Goal: Transaction & Acquisition: Purchase product/service

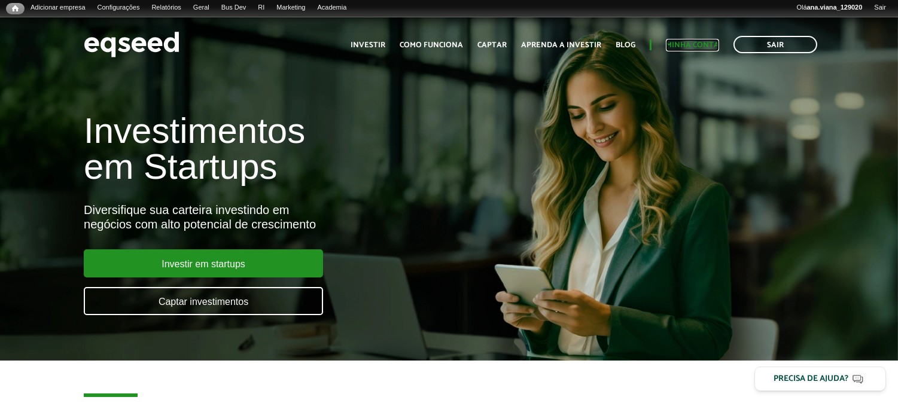
click at [682, 46] on link "Minha conta" at bounding box center [692, 45] width 53 height 8
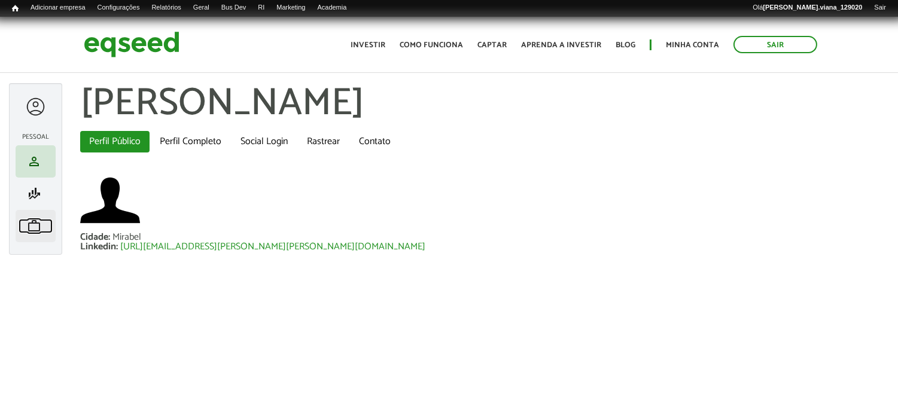
click at [41, 225] on span "work" at bounding box center [34, 226] width 14 height 14
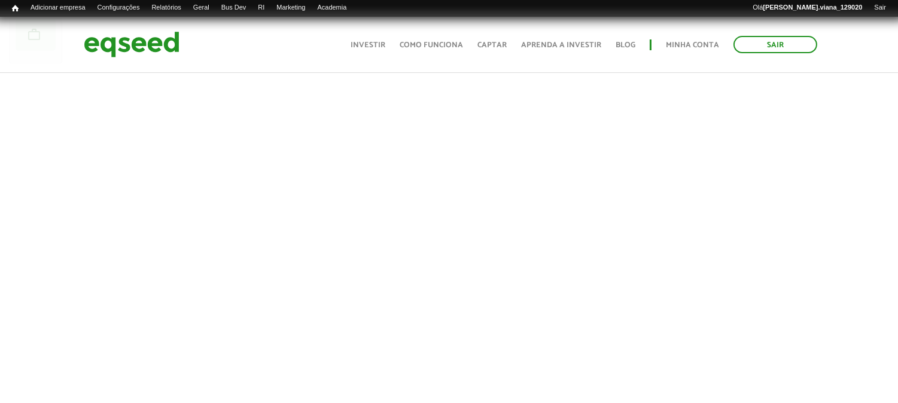
scroll to position [199, 0]
click at [118, 49] on img at bounding box center [132, 45] width 96 height 32
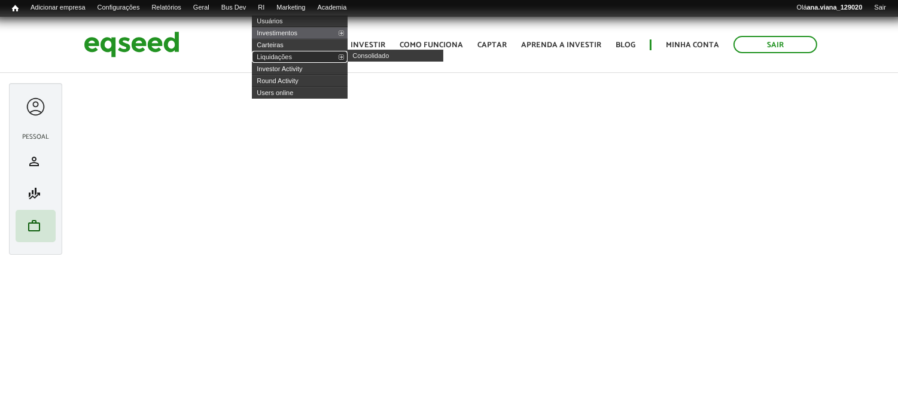
click at [297, 53] on link "Liquidações" at bounding box center [300, 57] width 96 height 12
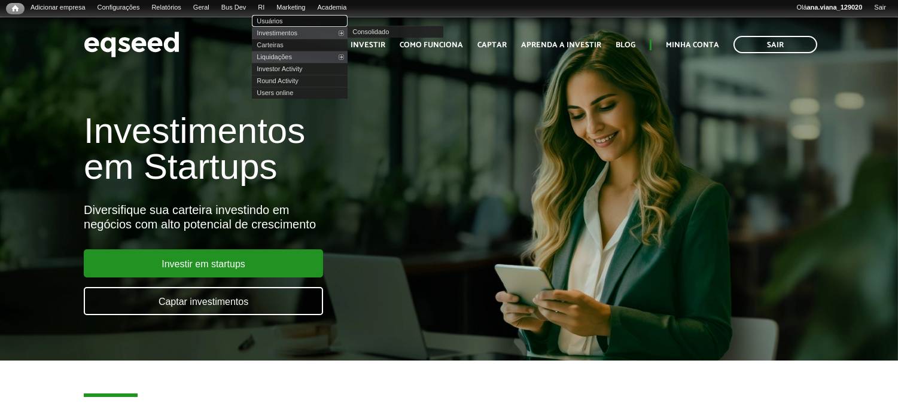
click at [295, 19] on link "Usuários" at bounding box center [300, 21] width 96 height 12
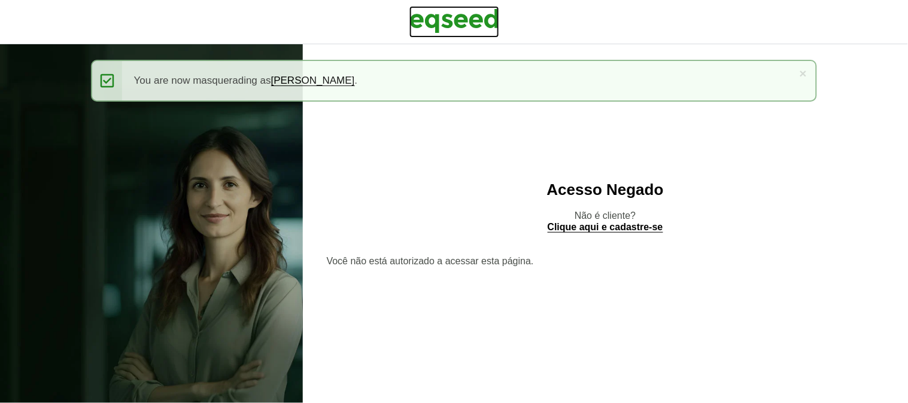
click at [468, 13] on img at bounding box center [454, 21] width 90 height 30
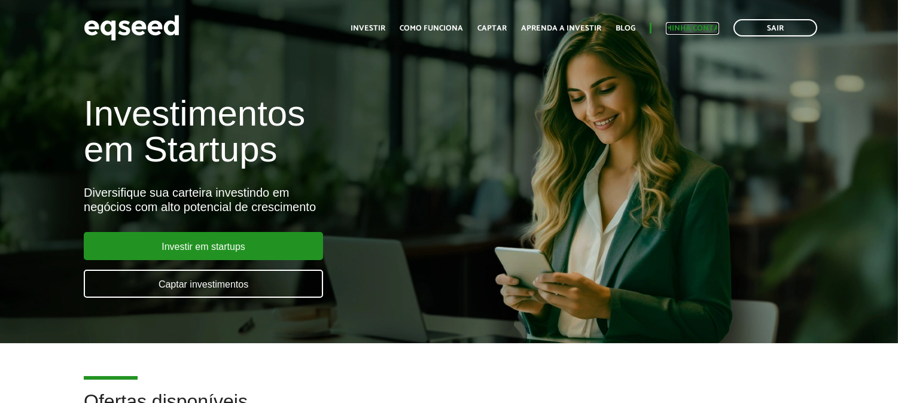
click at [686, 29] on link "Minha conta" at bounding box center [692, 29] width 53 height 8
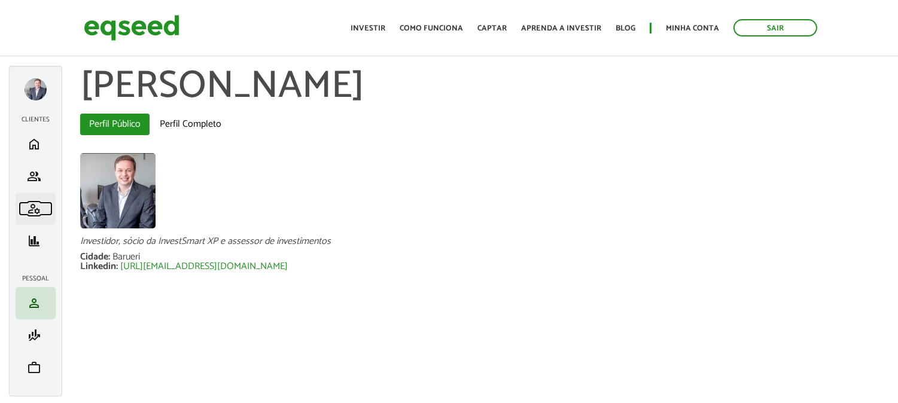
click at [35, 206] on span "manage_accounts" at bounding box center [34, 209] width 14 height 14
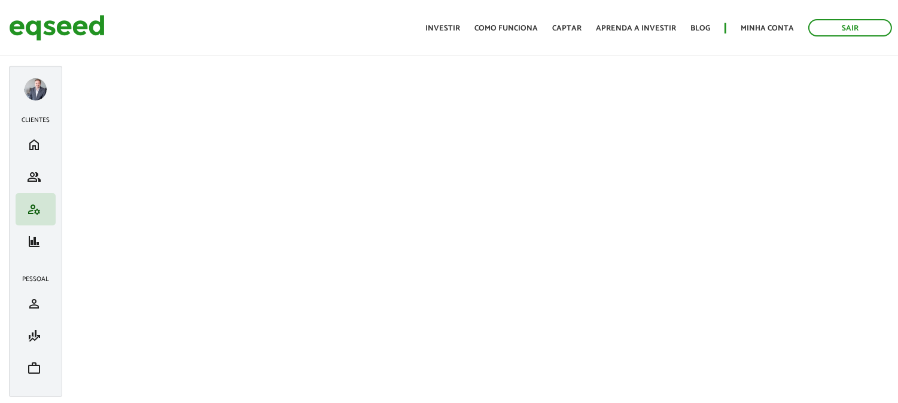
click at [40, 90] on div at bounding box center [36, 89] width 22 height 22
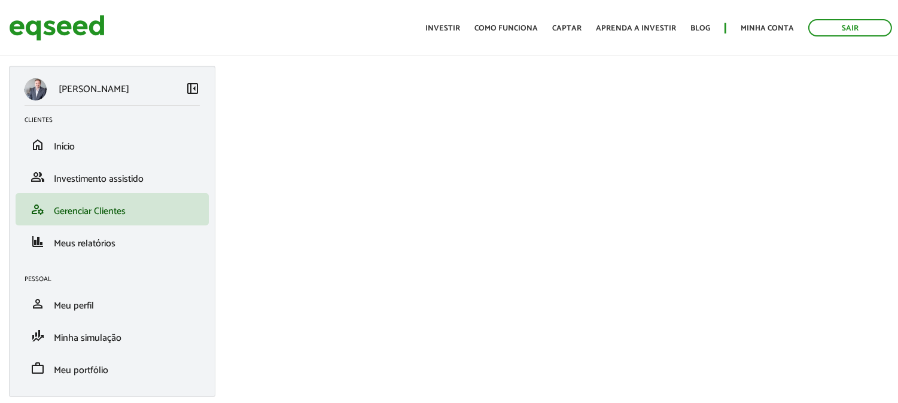
click at [36, 94] on div at bounding box center [36, 89] width 22 height 22
click at [183, 82] on div "ABRAHAO DE GODOY" at bounding box center [105, 89] width 161 height 22
click at [190, 87] on span "left_panel_close" at bounding box center [192, 88] width 14 height 14
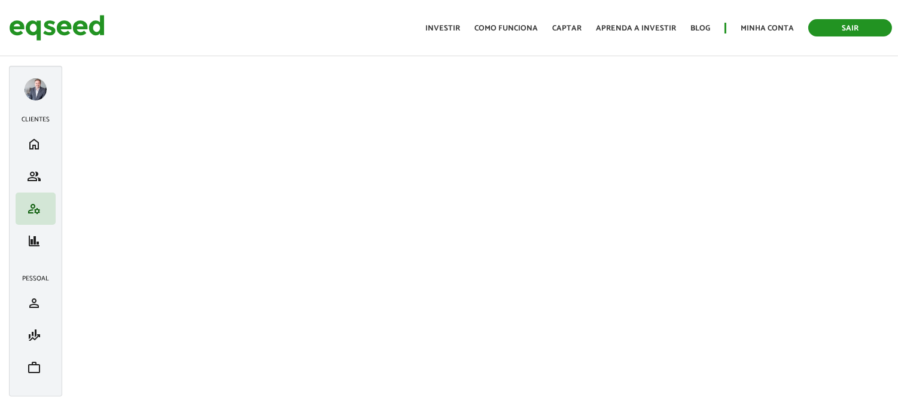
click at [827, 22] on link "Sair" at bounding box center [850, 27] width 84 height 17
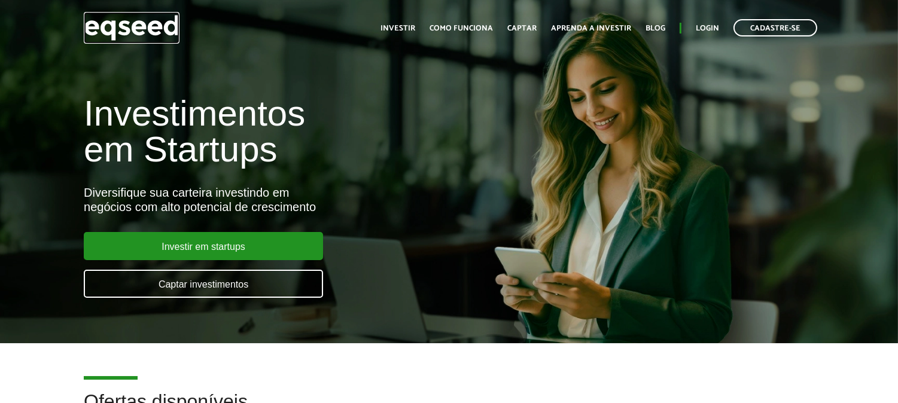
click at [118, 25] on img at bounding box center [132, 28] width 96 height 32
click at [710, 27] on link "Login" at bounding box center [707, 29] width 23 height 8
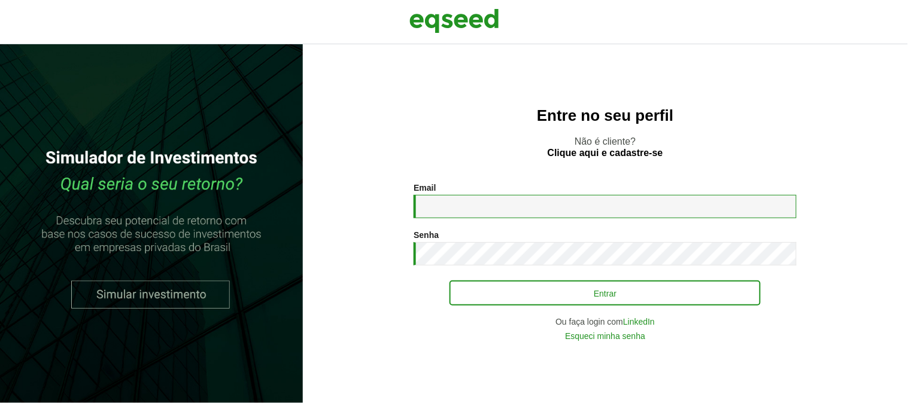
type input "**********"
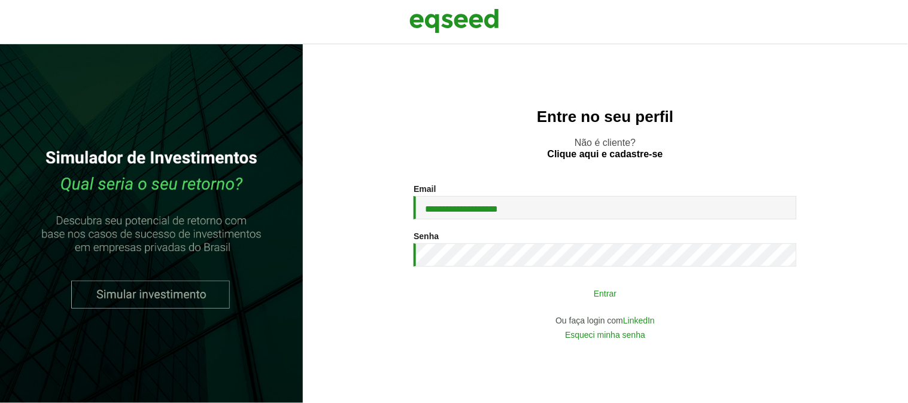
click at [552, 285] on button "Entrar" at bounding box center [604, 293] width 311 height 23
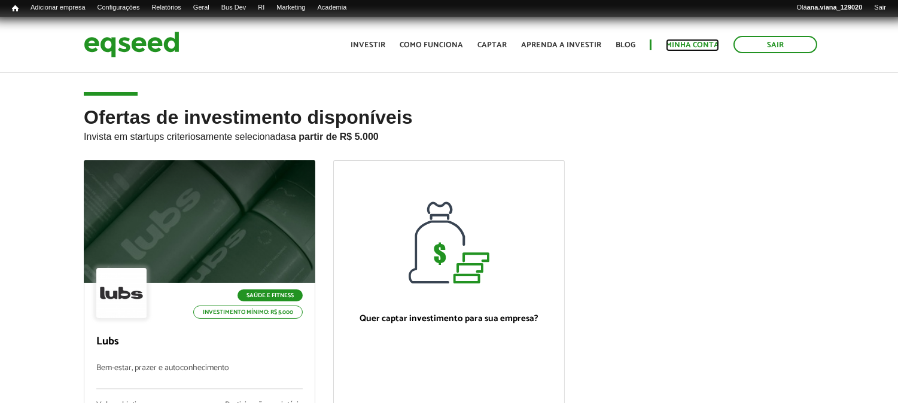
click at [707, 41] on link "Minha conta" at bounding box center [692, 45] width 53 height 8
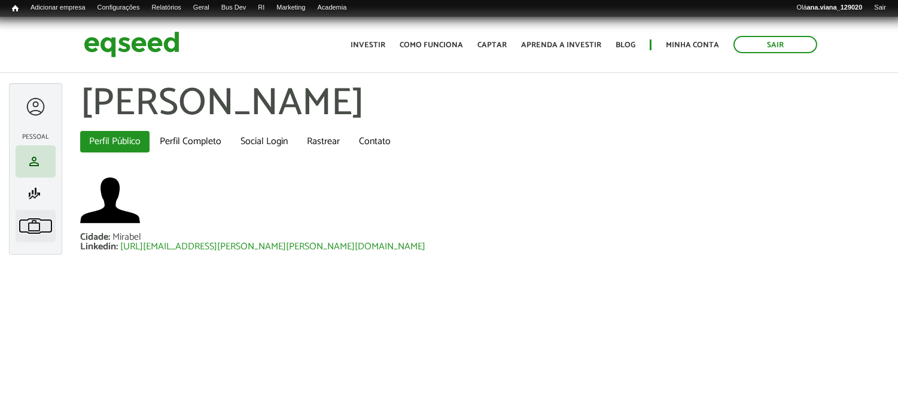
click at [36, 220] on span "work" at bounding box center [34, 226] width 14 height 14
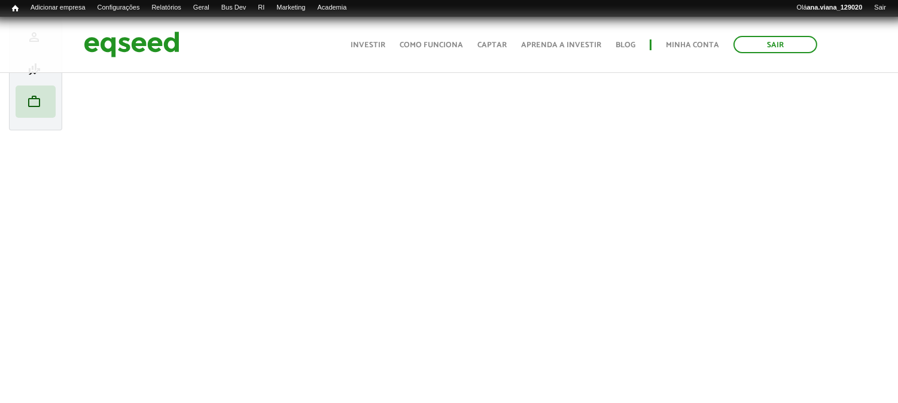
scroll to position [133, 0]
